Goal: Task Accomplishment & Management: Complete application form

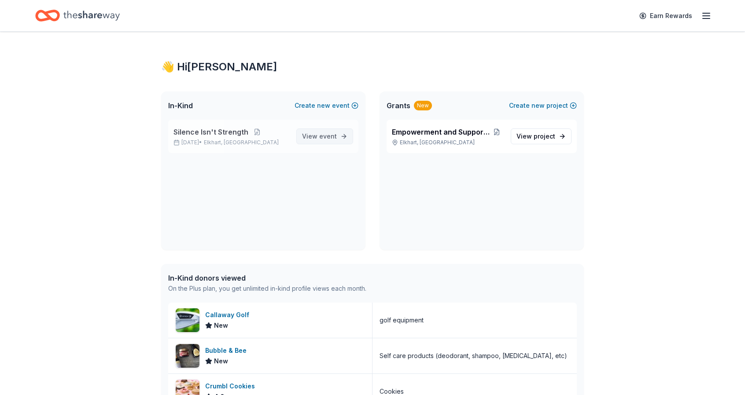
drag, startPoint x: 0, startPoint y: 0, endPoint x: 312, endPoint y: 133, distance: 339.2
click at [312, 133] on span "View event" at bounding box center [319, 136] width 35 height 11
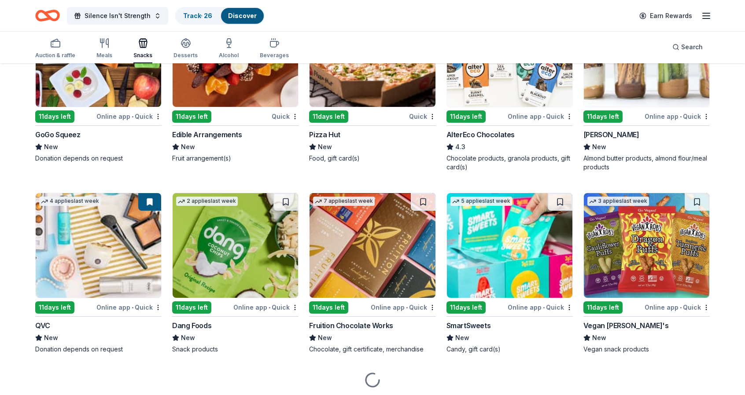
scroll to position [1273, 0]
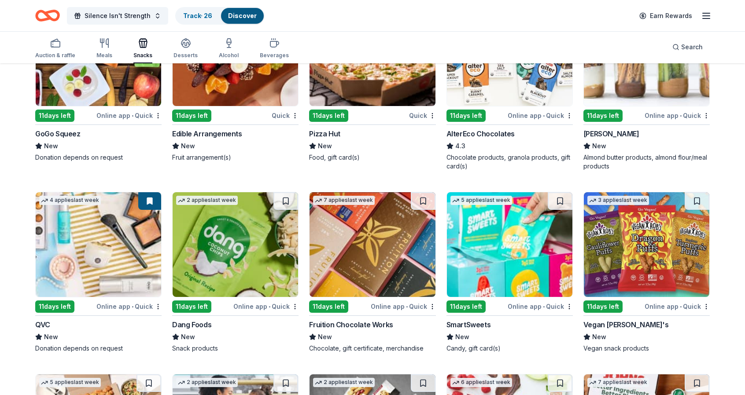
drag, startPoint x: 740, startPoint y: 336, endPoint x: 745, endPoint y: 327, distance: 10.3
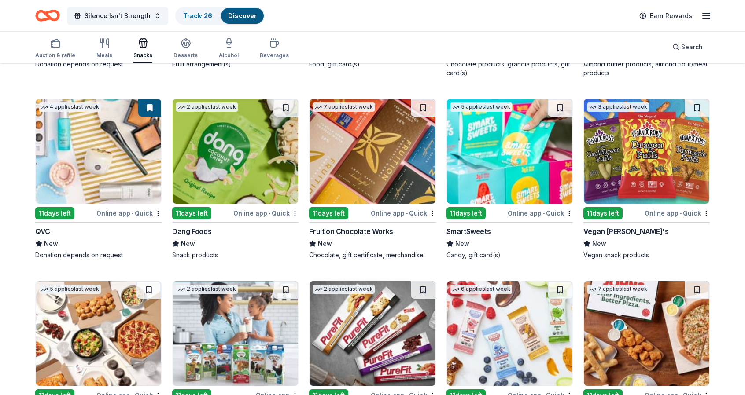
scroll to position [1438, 0]
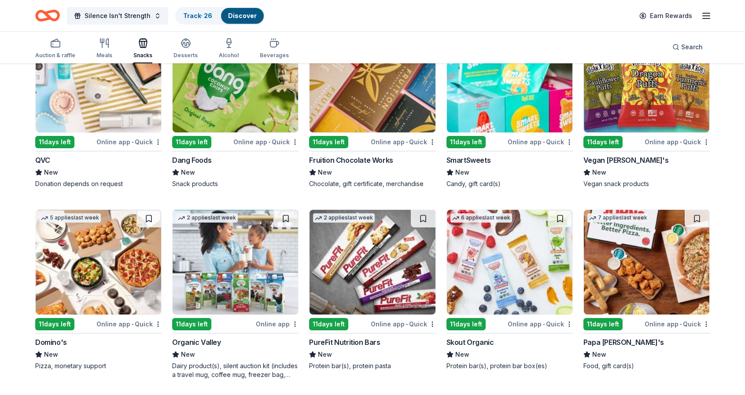
click at [493, 108] on img at bounding box center [510, 80] width 126 height 105
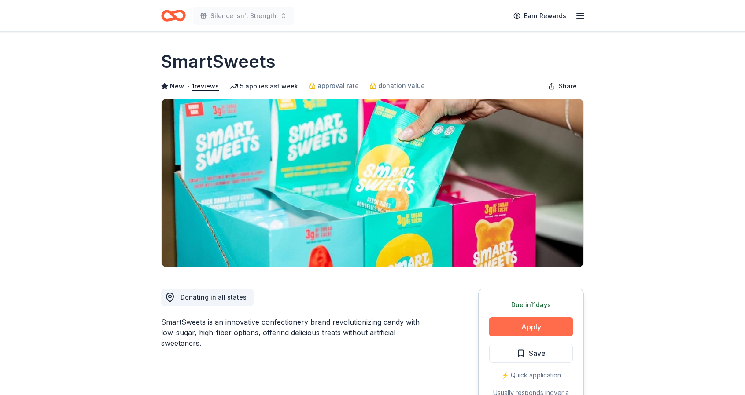
click at [553, 329] on button "Apply" at bounding box center [531, 327] width 84 height 19
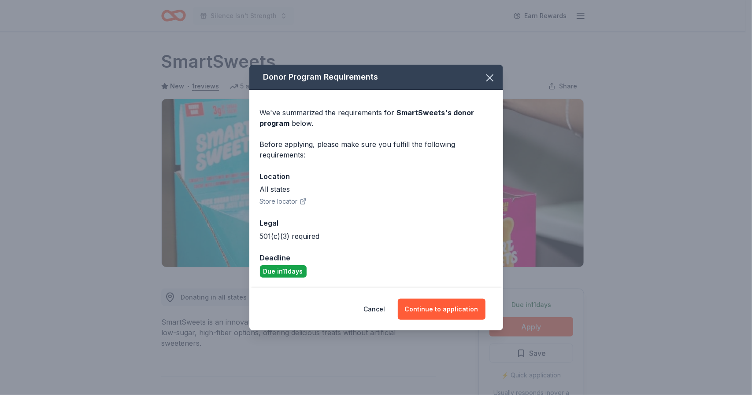
click at [495, 199] on div "We've summarized the requirements for SmartSweets 's donor program below. Befor…" at bounding box center [376, 189] width 254 height 199
click at [427, 112] on span "SmartSweets 's donor program" at bounding box center [367, 117] width 214 height 19
click at [430, 312] on button "Continue to application" at bounding box center [442, 309] width 88 height 21
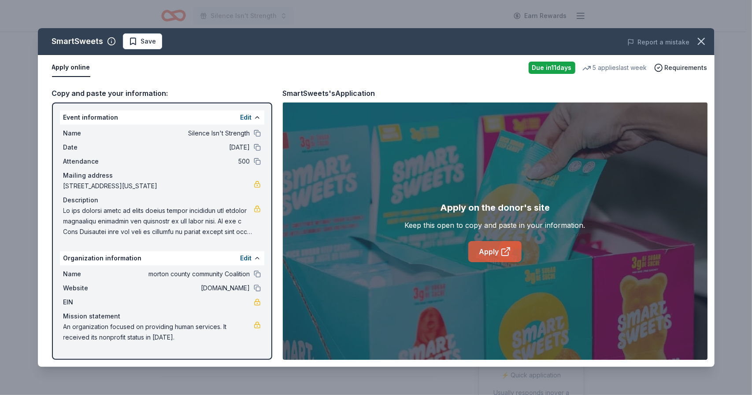
click at [487, 248] on link "Apply" at bounding box center [494, 251] width 53 height 21
